Goal: Task Accomplishment & Management: Complete application form

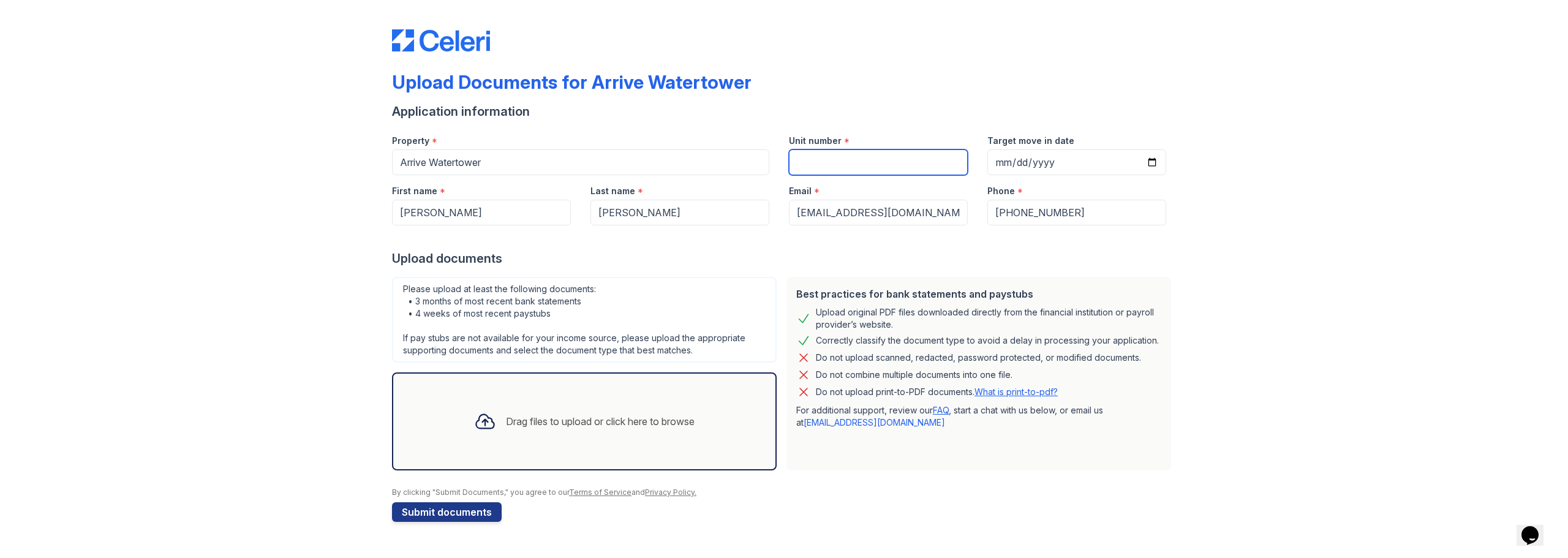
click at [825, 156] on input "Unit number" at bounding box center [878, 162] width 179 height 25
type input "2424"
click at [531, 415] on div "Drag files to upload or click here to browse" at bounding box center [600, 421] width 188 height 15
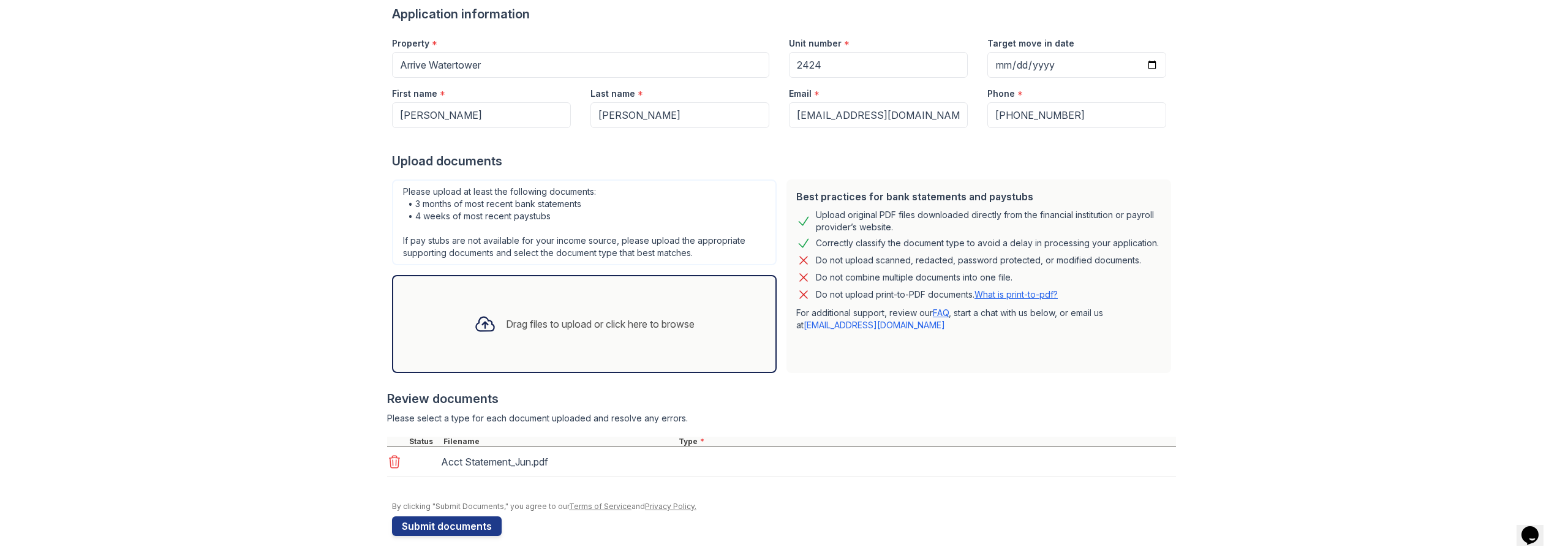
scroll to position [100, 0]
click at [495, 334] on div "Drag files to upload or click here to browse" at bounding box center [584, 322] width 240 height 42
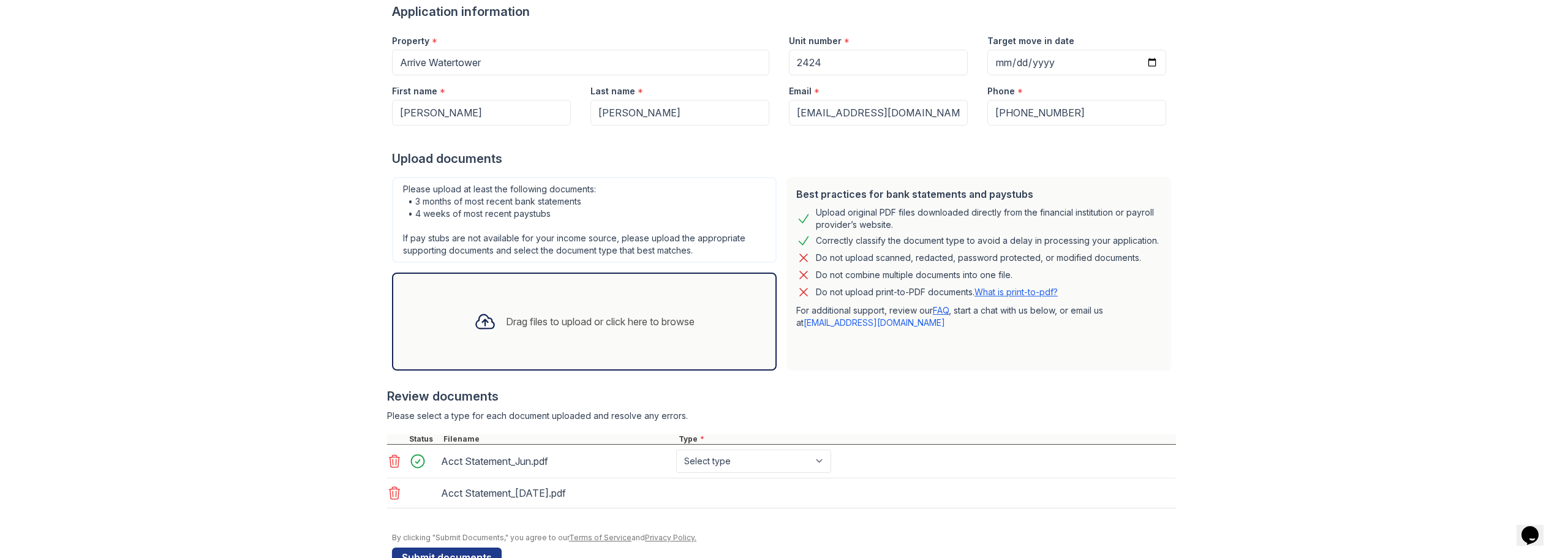
click at [480, 327] on icon at bounding box center [484, 321] width 22 height 22
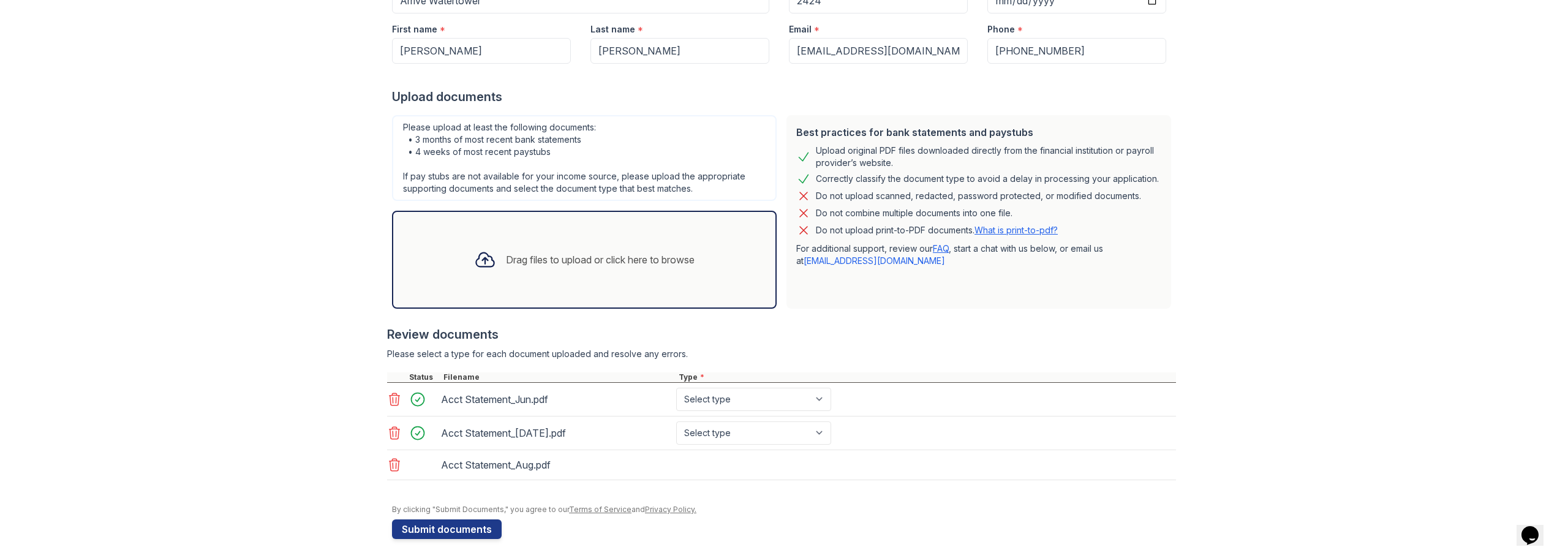
scroll to position [168, 0]
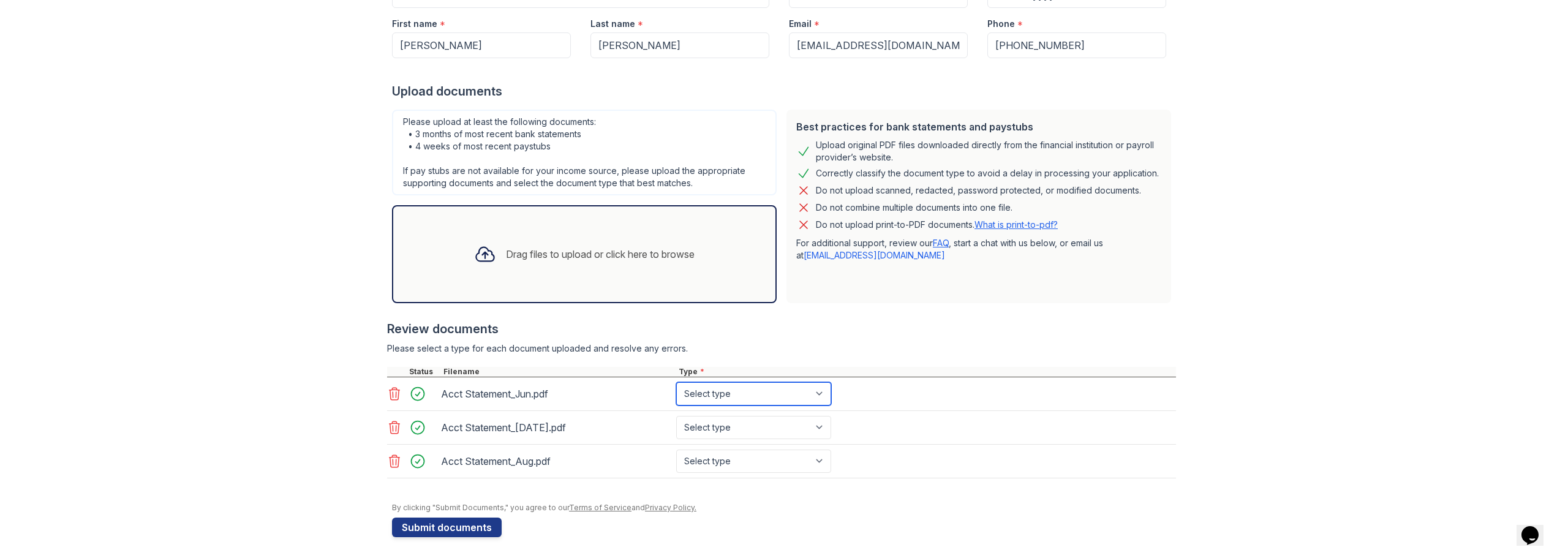
click at [795, 391] on select "Select type Paystub Bank Statement Offer Letter Tax Documents Benefit Award Let…" at bounding box center [754, 394] width 155 height 24
select select "bank_statement"
click at [676, 382] on select "Select type Paystub Bank Statement Offer Letter Tax Documents Benefit Award Let…" at bounding box center [754, 394] width 155 height 24
click at [744, 430] on select "Select type Paystub Bank Statement Offer Letter Tax Documents Benefit Award Let…" at bounding box center [754, 428] width 155 height 24
select select "bank_statement"
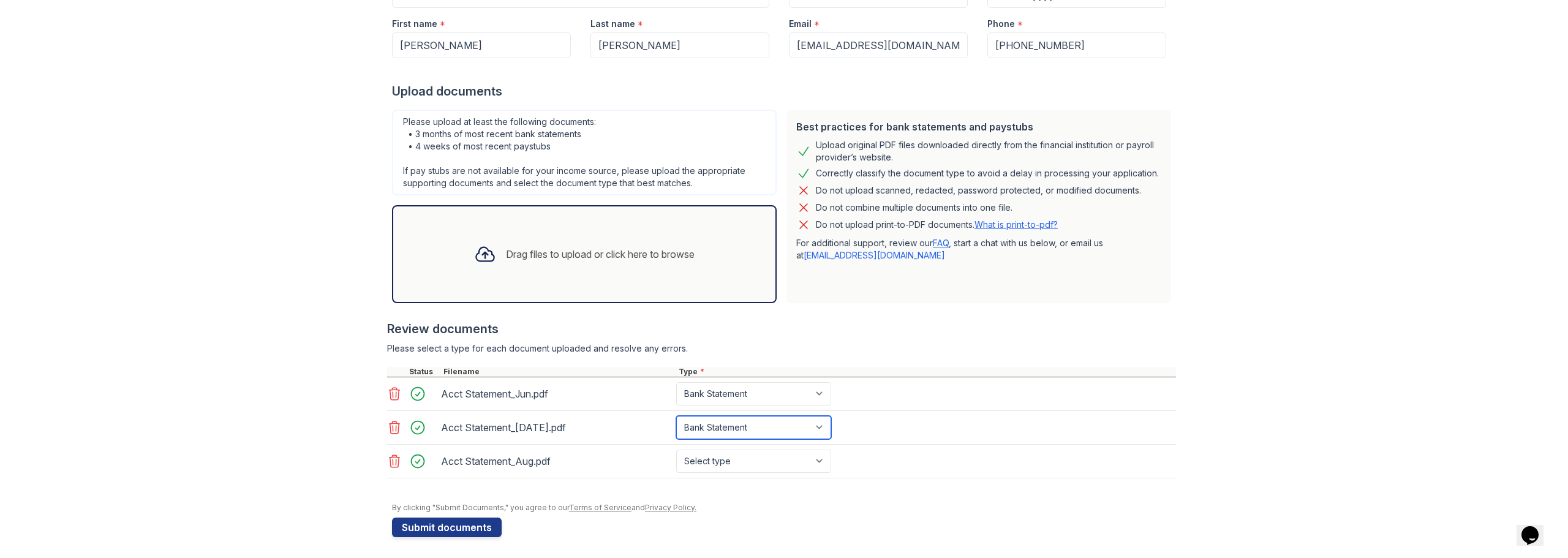
click at [676, 417] on select "Select type Paystub Bank Statement Offer Letter Tax Documents Benefit Award Let…" at bounding box center [754, 428] width 155 height 24
click at [709, 327] on div "Review documents" at bounding box center [782, 329] width 789 height 17
click at [748, 460] on select "Select type Paystub Bank Statement Offer Letter Tax Documents Benefit Award Let…" at bounding box center [754, 461] width 155 height 24
click at [748, 459] on select "Select type Paystub Bank Statement Offer Letter Tax Documents Benefit Award Let…" at bounding box center [754, 461] width 155 height 24
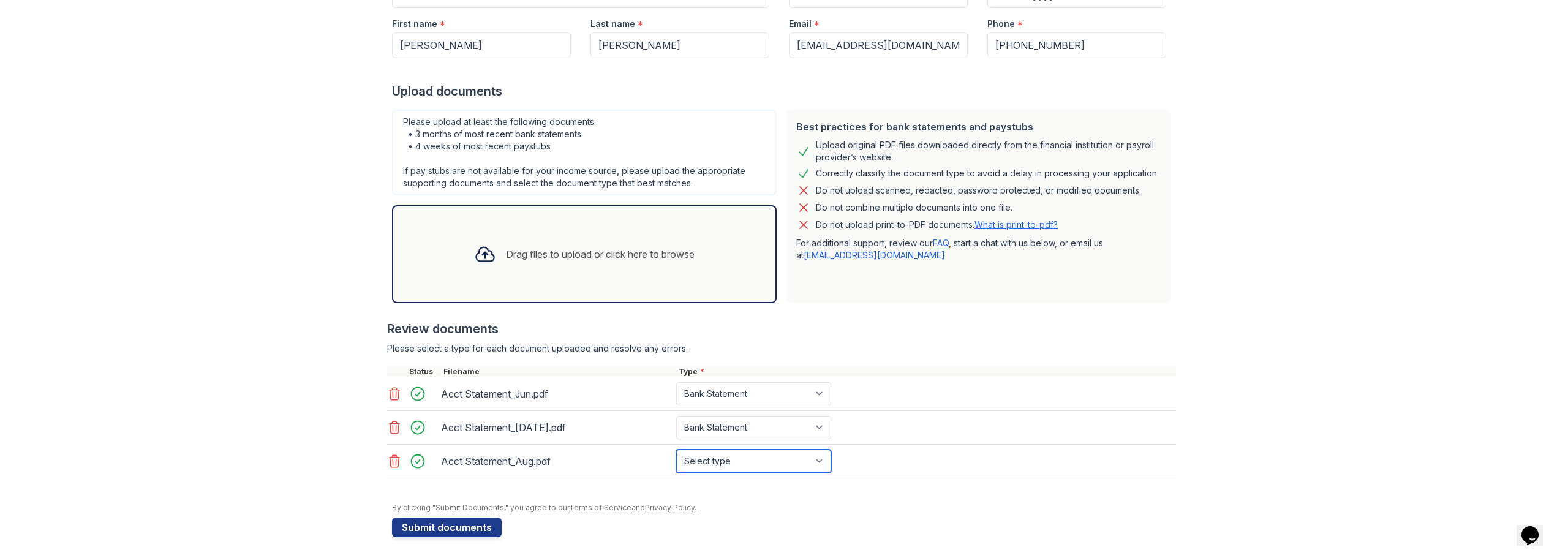
select select "bank_statement"
click at [676, 450] on select "Select type Paystub Bank Statement Offer Letter Tax Documents Benefit Award Let…" at bounding box center [754, 461] width 155 height 24
click at [709, 367] on div "Type *" at bounding box center [926, 371] width 500 height 10
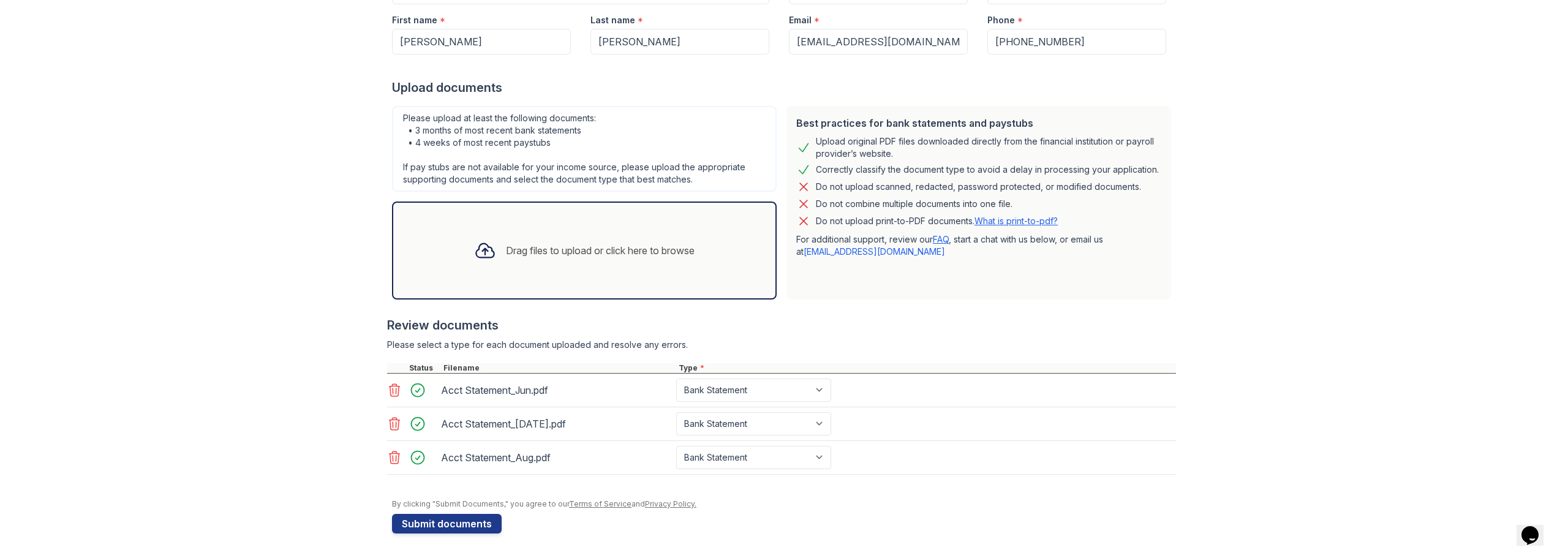
click at [458, 527] on button "Submit documents" at bounding box center [447, 524] width 110 height 19
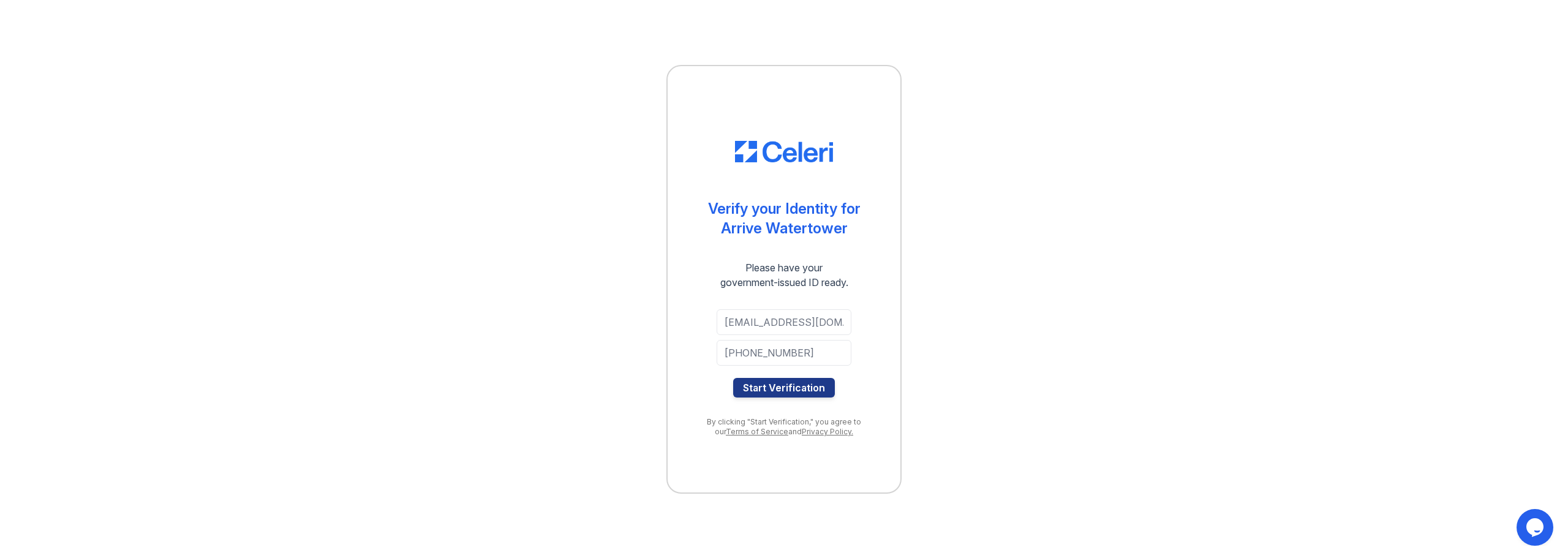
click at [813, 390] on button "Start Verification" at bounding box center [784, 388] width 102 height 19
